Goal: Navigation & Orientation: Find specific page/section

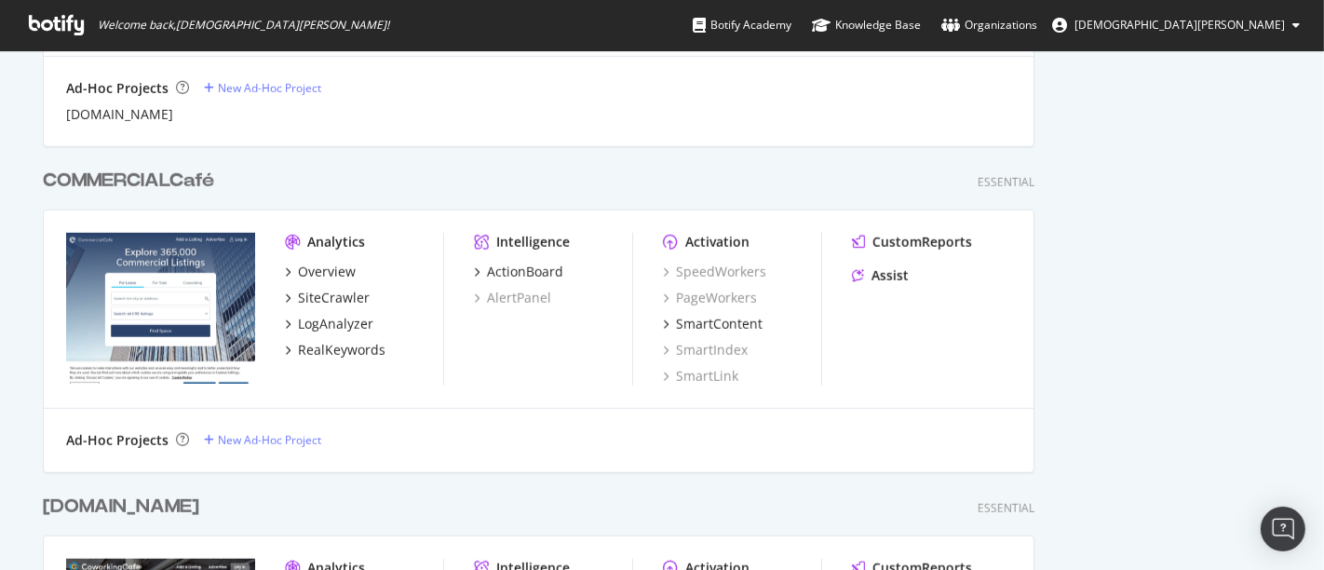
scroll to position [970, 0]
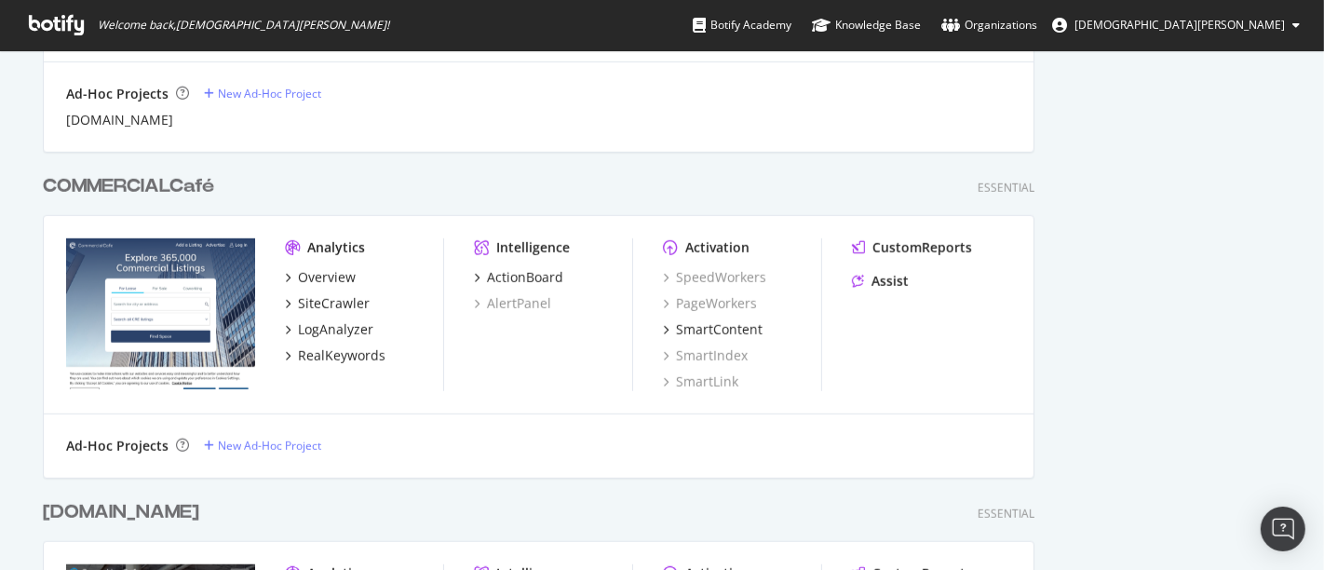
click at [172, 186] on div "COMMERCIALCafé" at bounding box center [128, 186] width 171 height 27
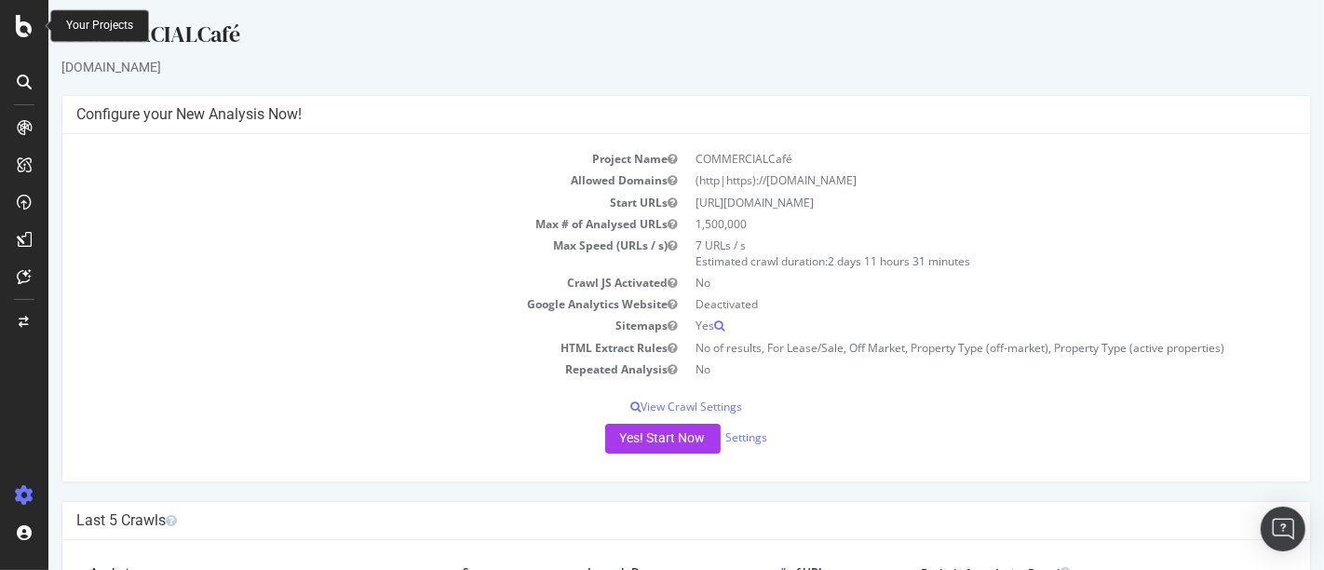
click at [26, 32] on icon at bounding box center [24, 26] width 17 height 22
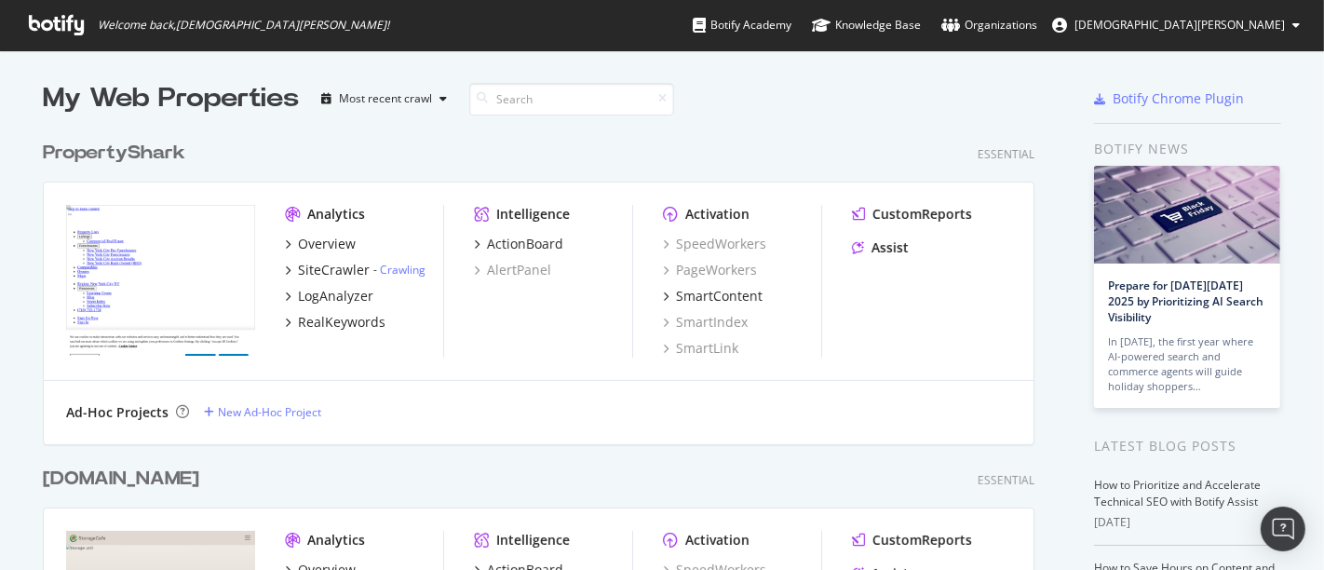
click at [686, 123] on div "PropertyShark Essential Analytics Overview SiteCrawler - Crawling LogAnalyzer R…" at bounding box center [546, 280] width 1007 height 326
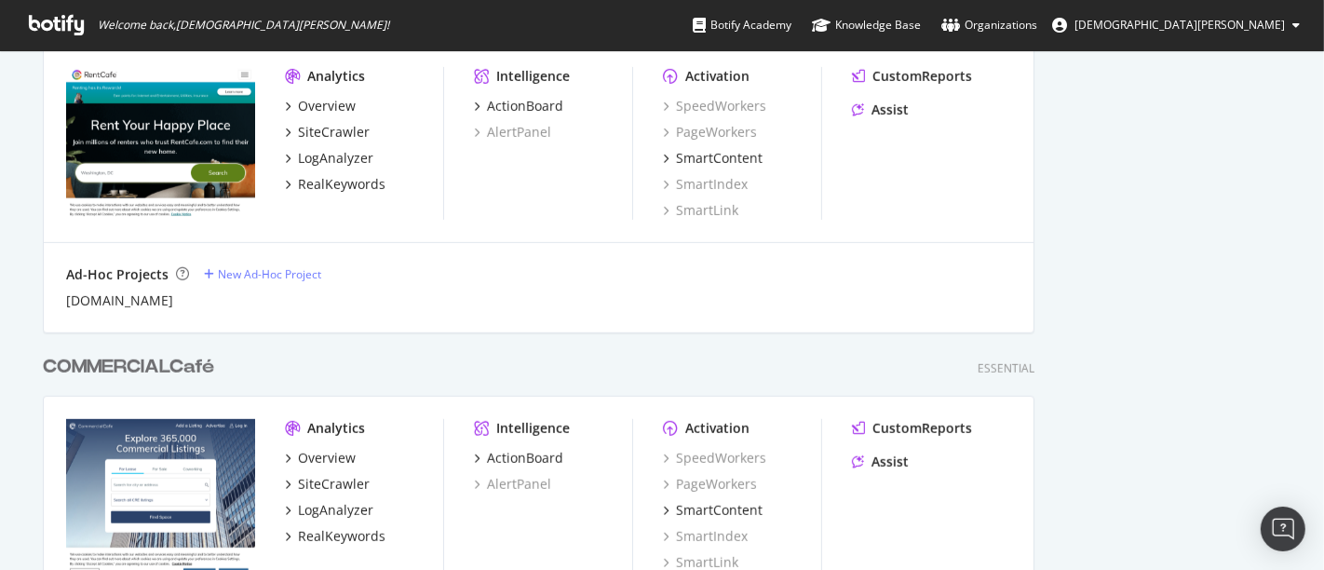
scroll to position [784, 0]
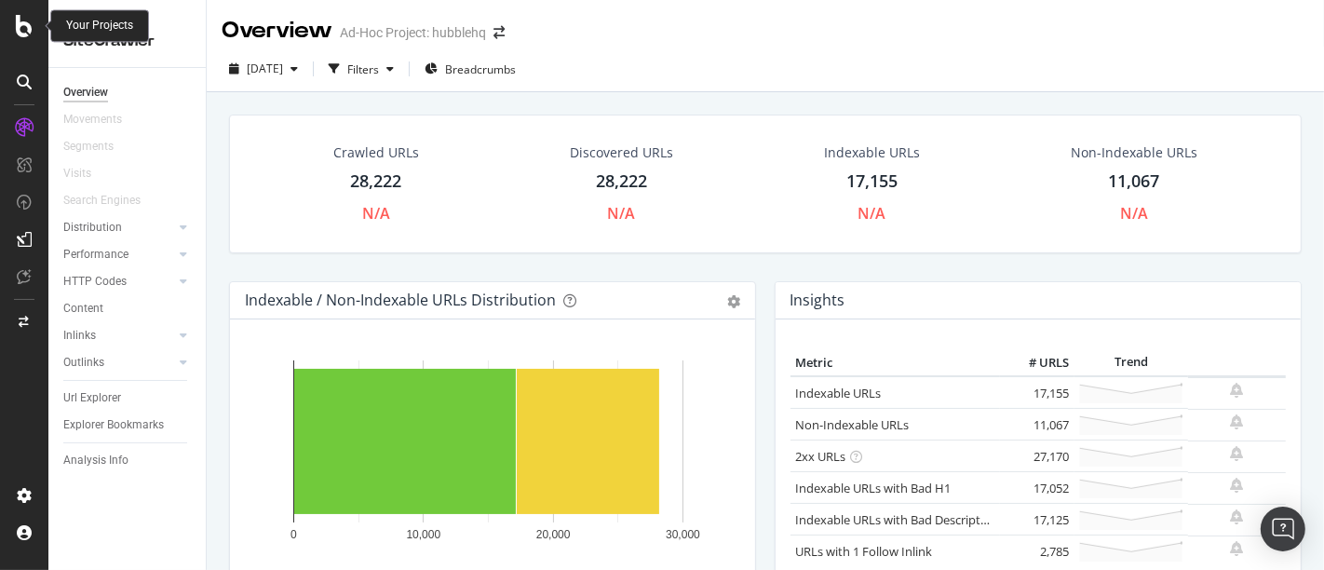
click at [21, 22] on icon at bounding box center [24, 26] width 17 height 22
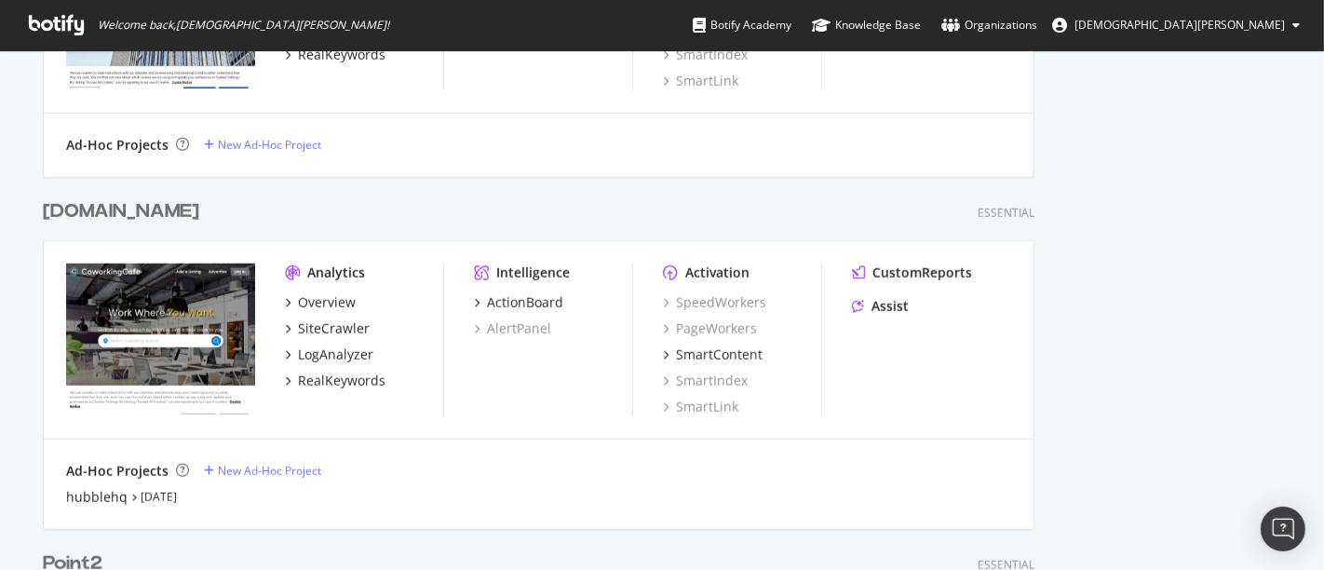
scroll to position [1414, 0]
